Goal: Find specific page/section: Find specific page/section

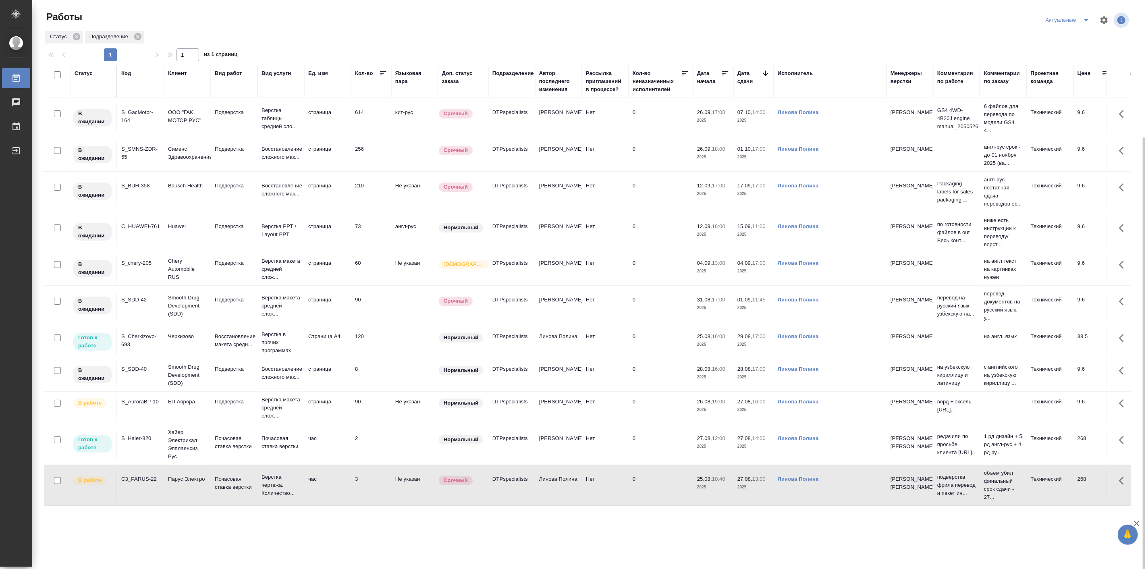
scroll to position [75, 0]
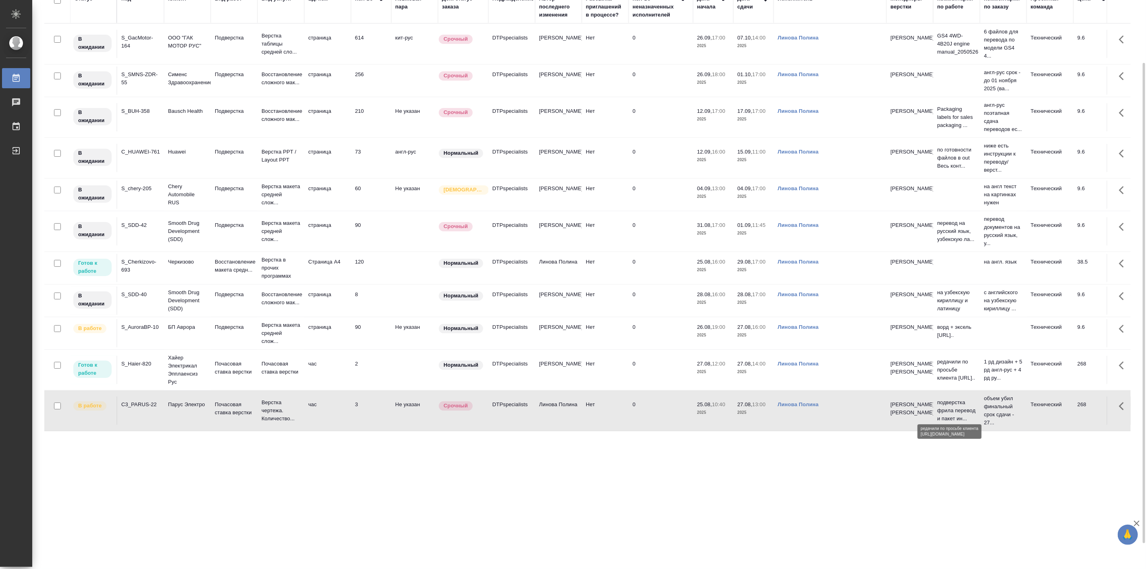
click at [944, 382] on p "редачили по просьбе клиента https://d..." at bounding box center [956, 370] width 39 height 24
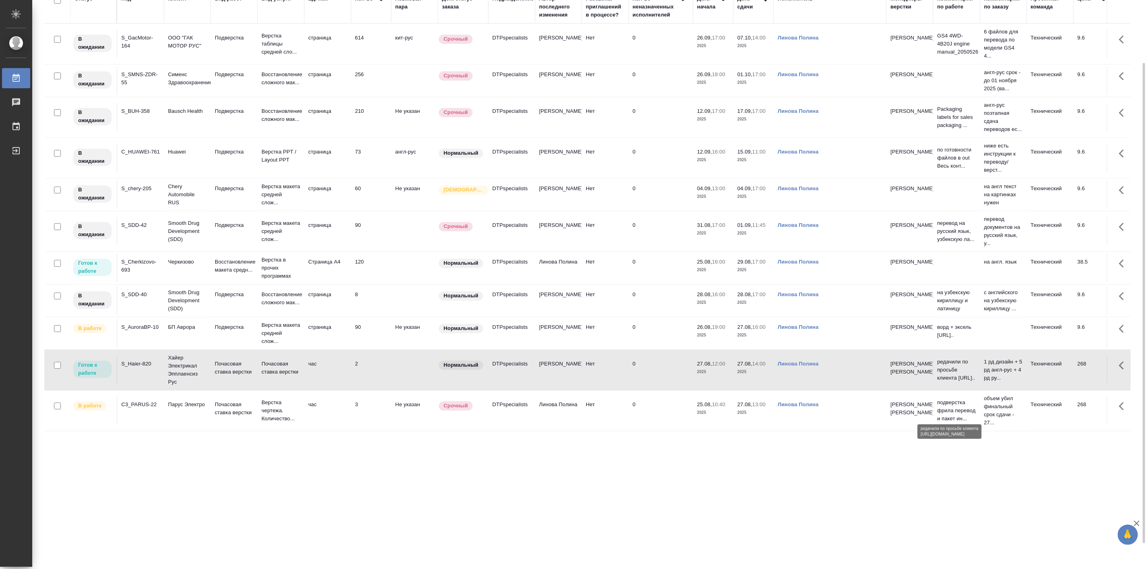
click at [944, 382] on p "редачили по просьбе клиента https://d..." at bounding box center [956, 370] width 39 height 24
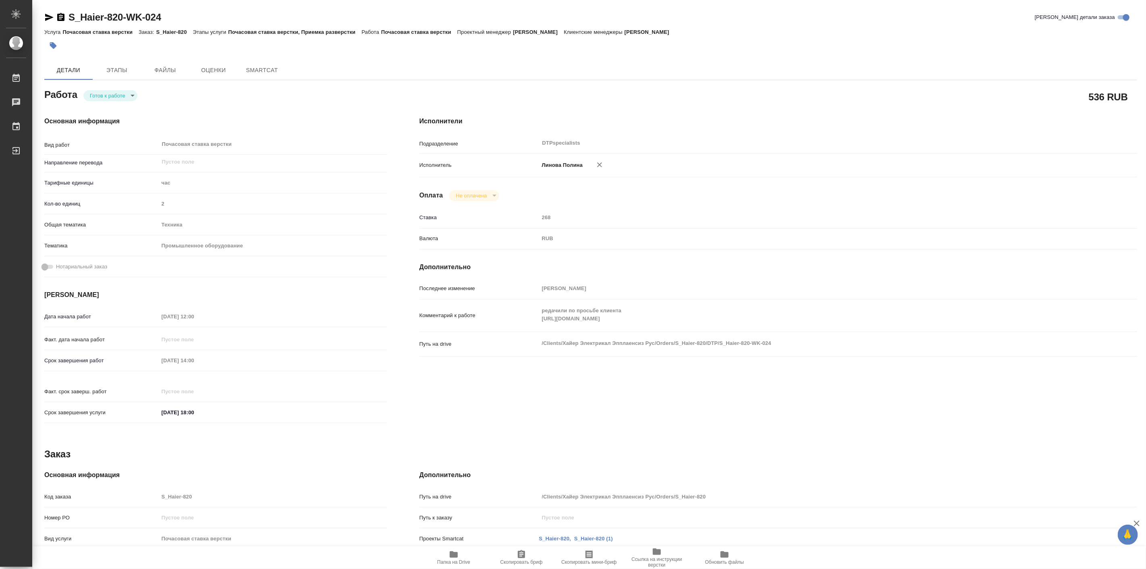
type textarea "x"
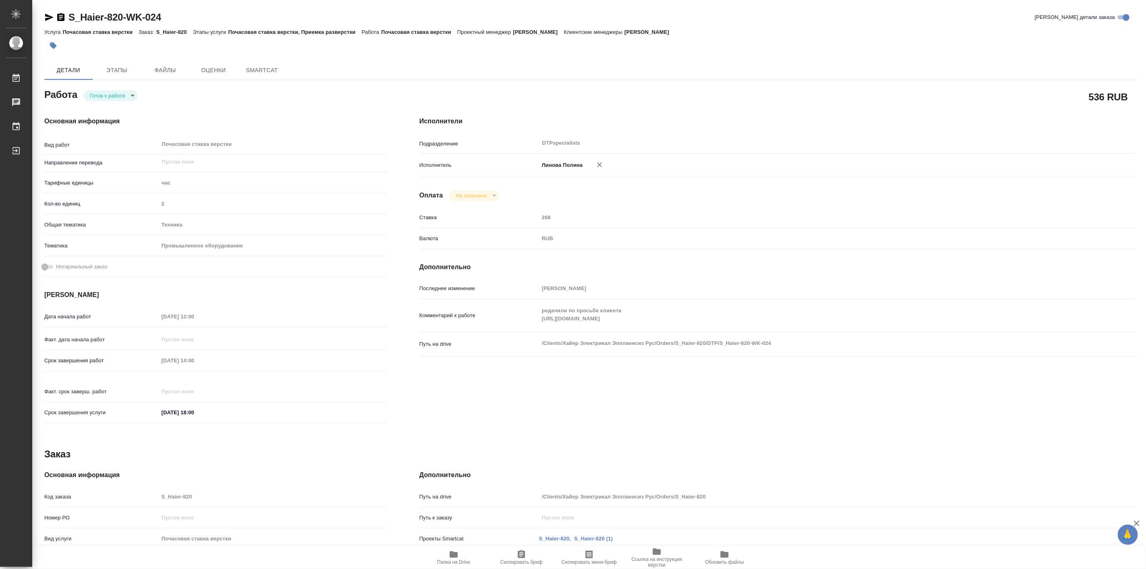
type textarea "x"
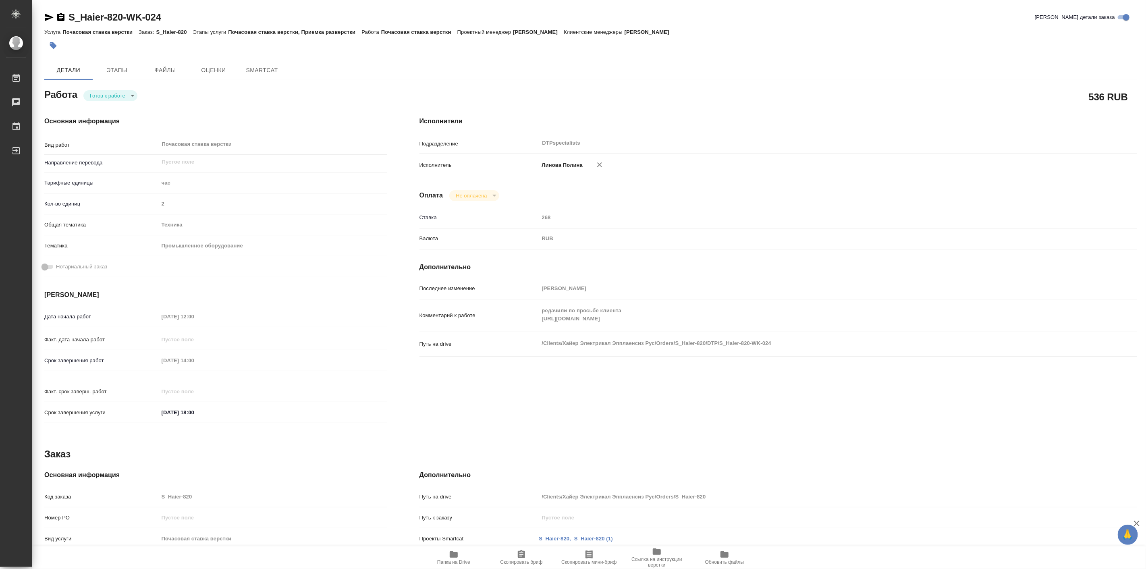
type textarea "x"
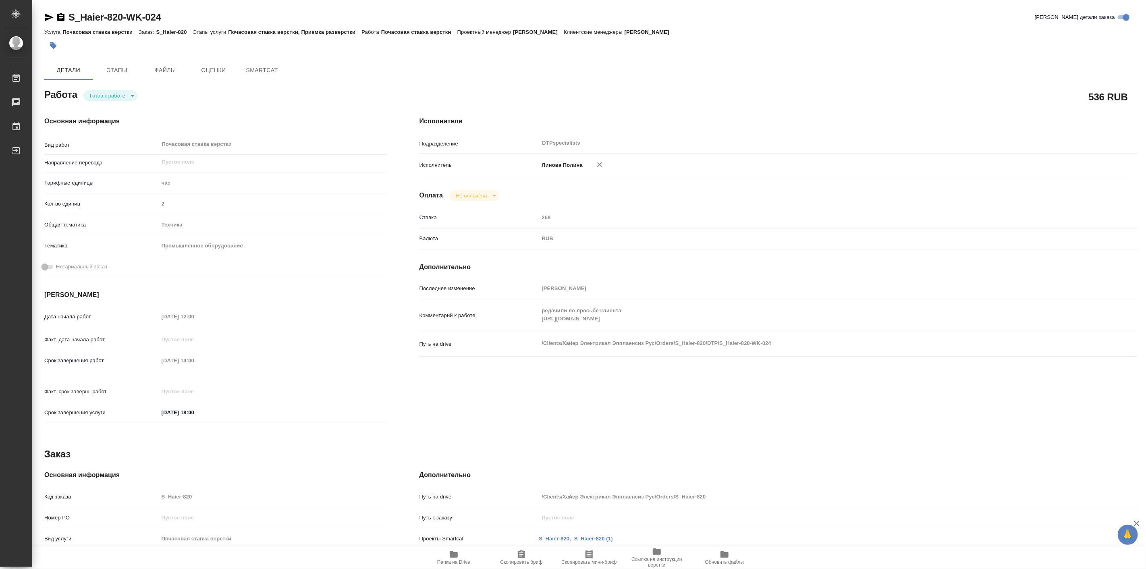
type textarea "x"
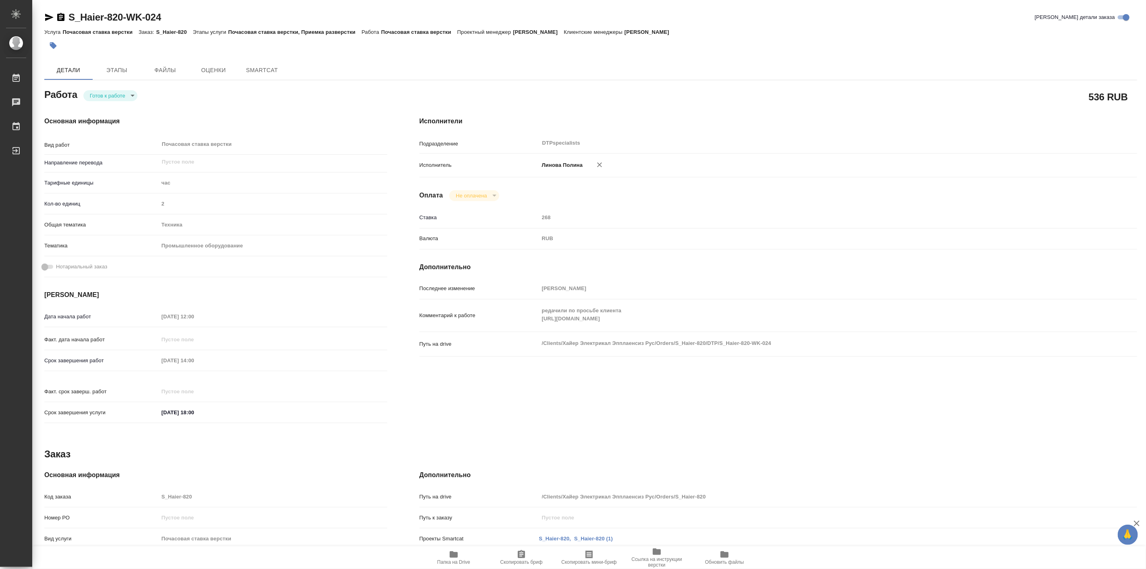
type textarea "x"
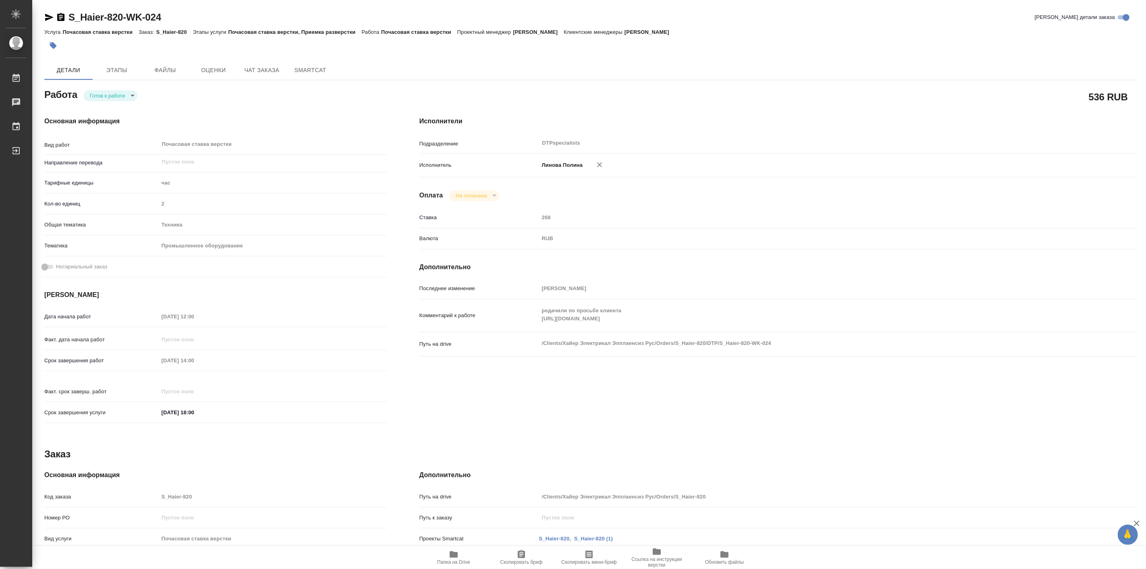
type textarea "x"
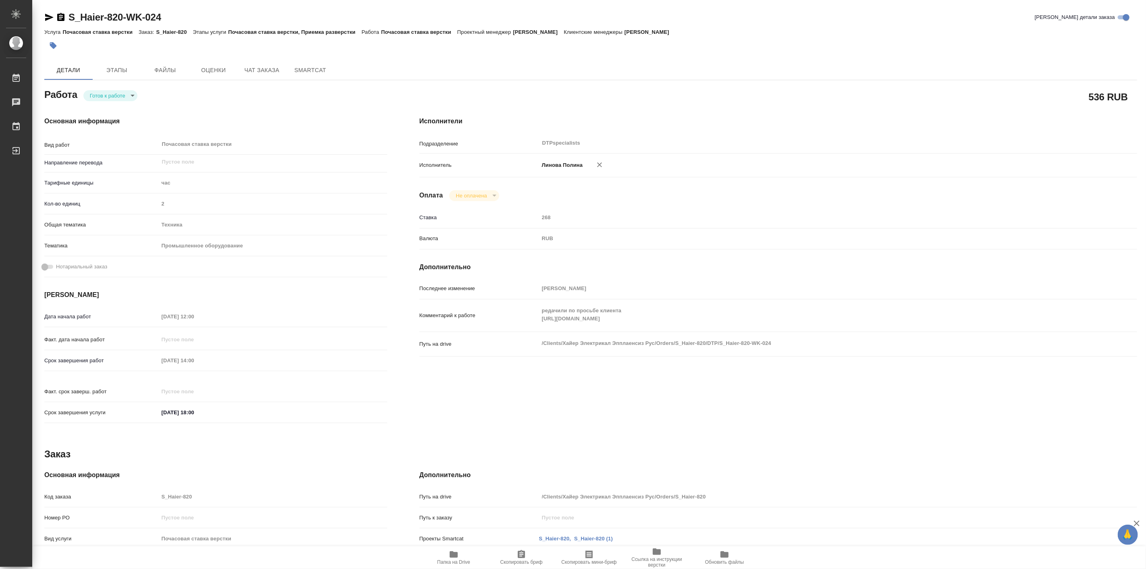
type textarea "x"
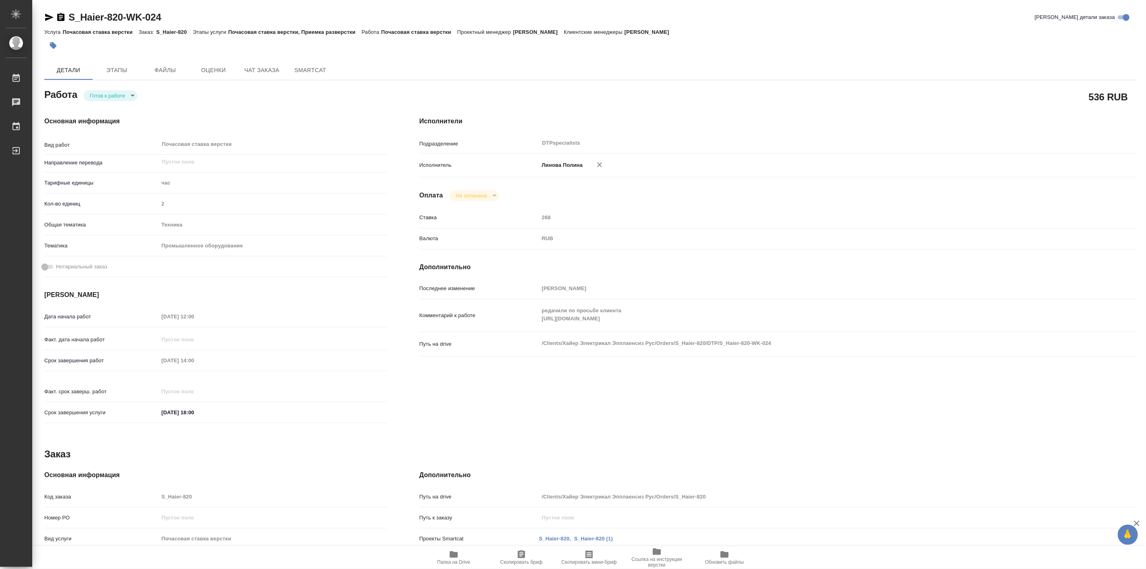
type textarea "x"
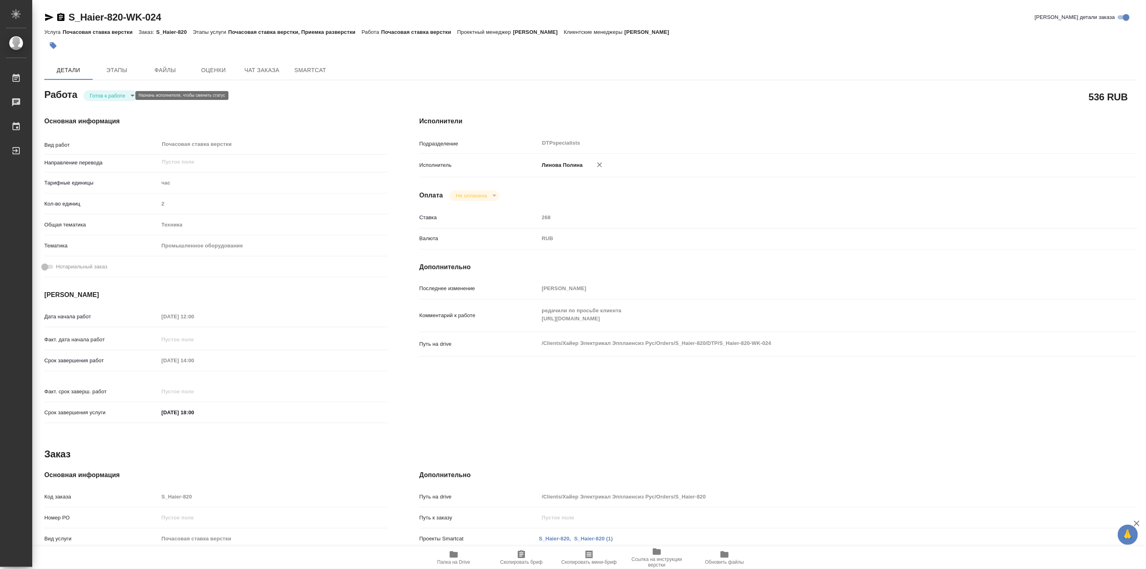
click at [119, 96] on body "🙏 .cls-1 fill:#fff; AWATERA [PERSON_NAME] Работы 0 Чаты График Выйти S_Haier-82…" at bounding box center [573, 284] width 1146 height 569
click at [112, 92] on button "В работе" at bounding box center [102, 95] width 27 height 9
type textarea "x"
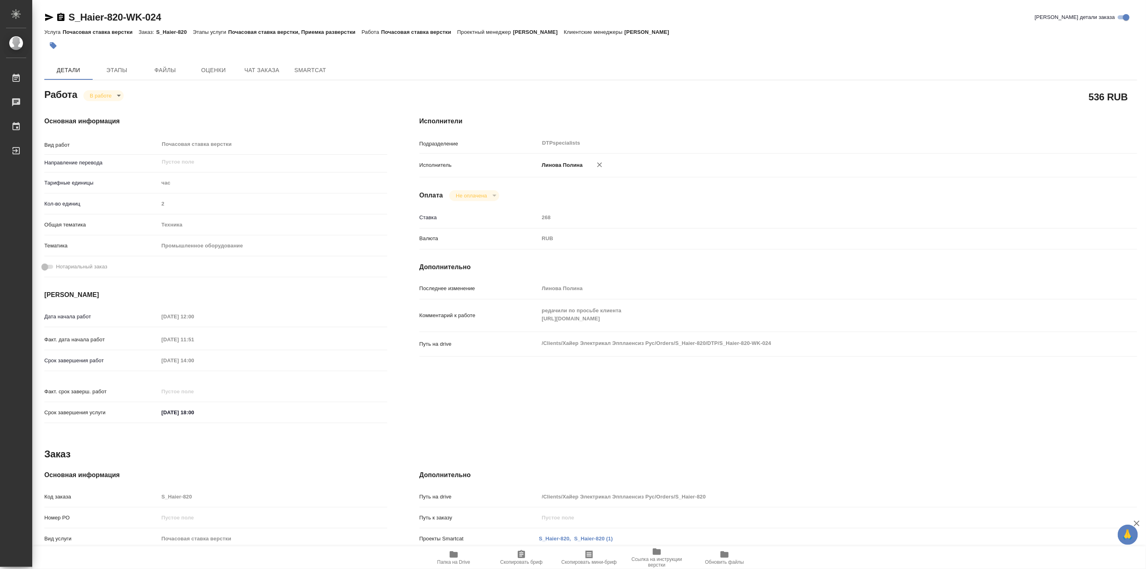
type textarea "x"
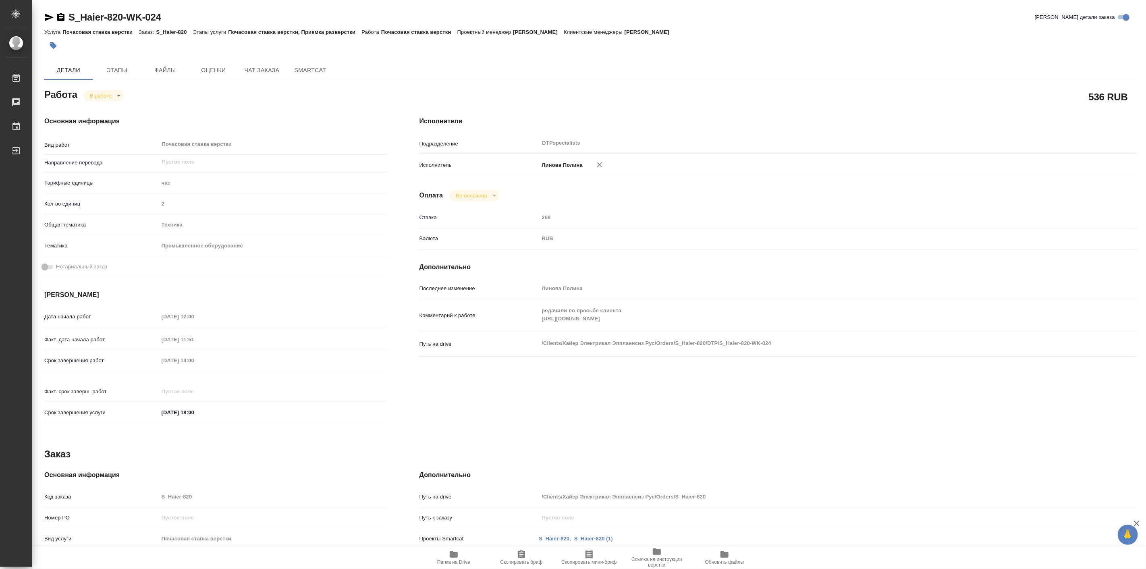
type textarea "x"
